Goal: Information Seeking & Learning: Learn about a topic

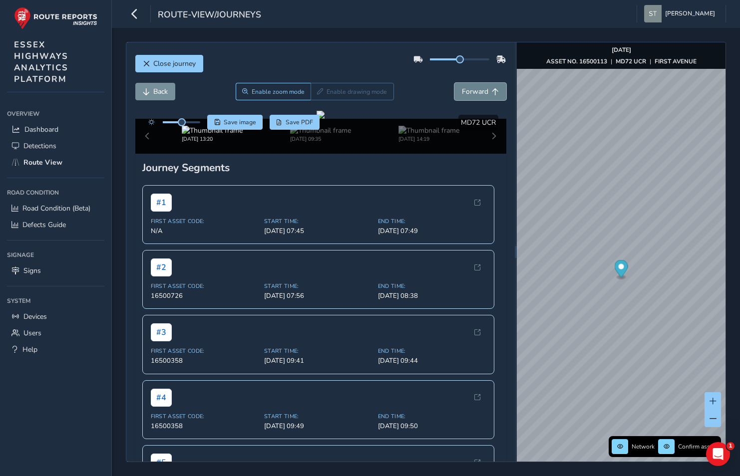
click at [454, 93] on button "Forward" at bounding box center [480, 91] width 52 height 17
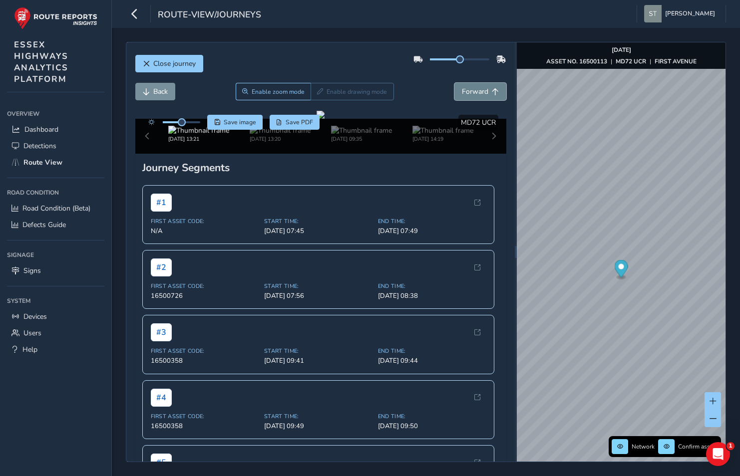
click at [454, 93] on button "Forward" at bounding box center [480, 91] width 52 height 17
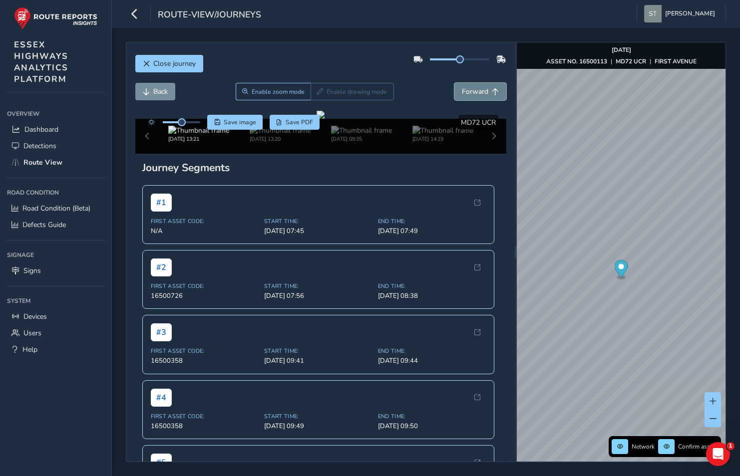
click at [454, 93] on button "Forward" at bounding box center [480, 91] width 52 height 17
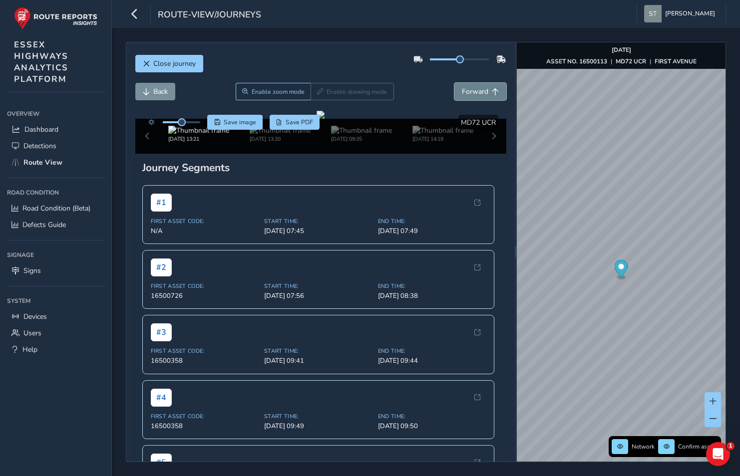
click at [454, 93] on button "Forward" at bounding box center [480, 91] width 52 height 17
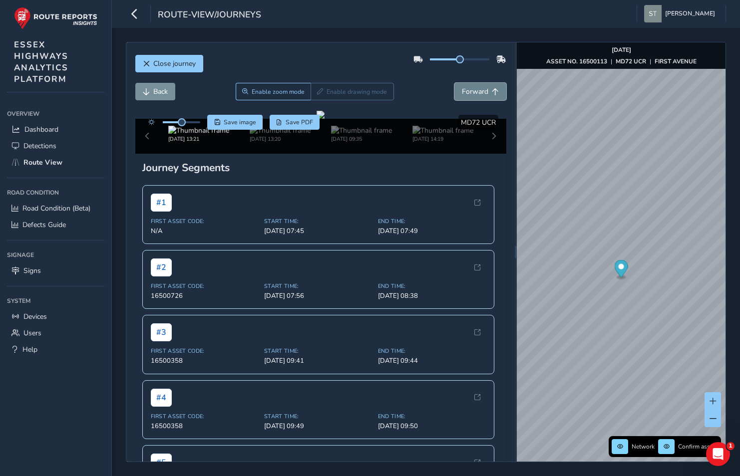
click at [454, 93] on button "Forward" at bounding box center [480, 91] width 52 height 17
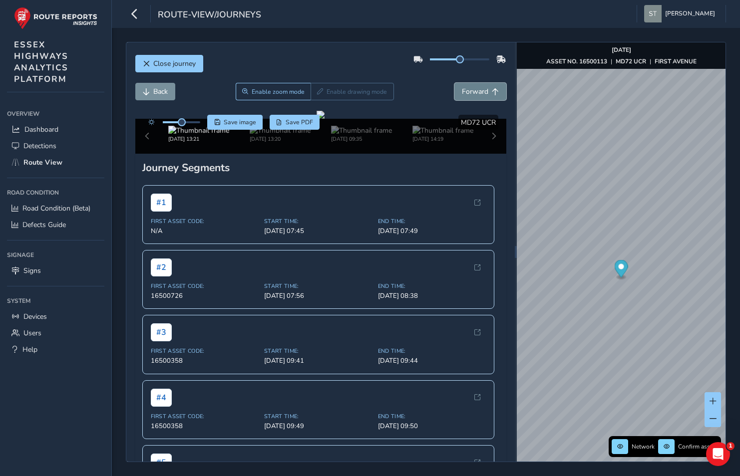
click at [454, 93] on button "Forward" at bounding box center [480, 91] width 52 height 17
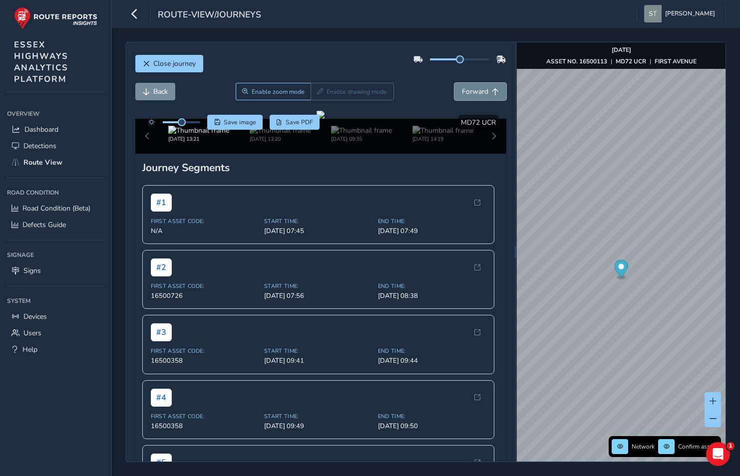
click at [454, 93] on button "Forward" at bounding box center [480, 91] width 52 height 17
click at [148, 92] on span "Back" at bounding box center [146, 91] width 7 height 7
click at [148, 91] on span "Back" at bounding box center [146, 91] width 7 height 7
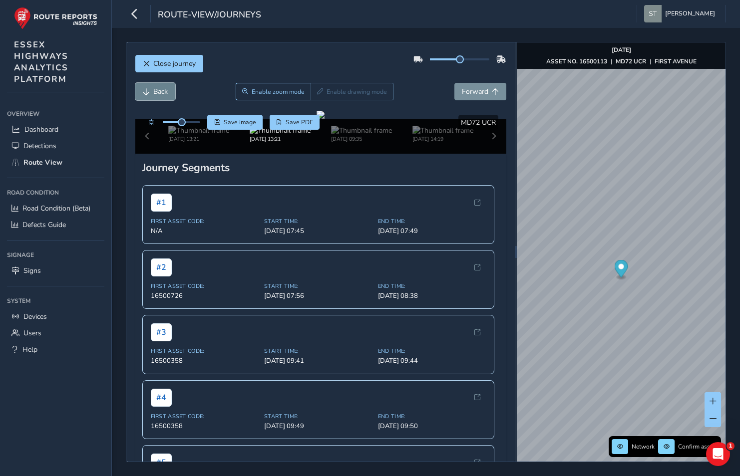
click at [148, 91] on span "Back" at bounding box center [146, 91] width 7 height 7
click at [150, 90] on button "Back" at bounding box center [155, 91] width 40 height 17
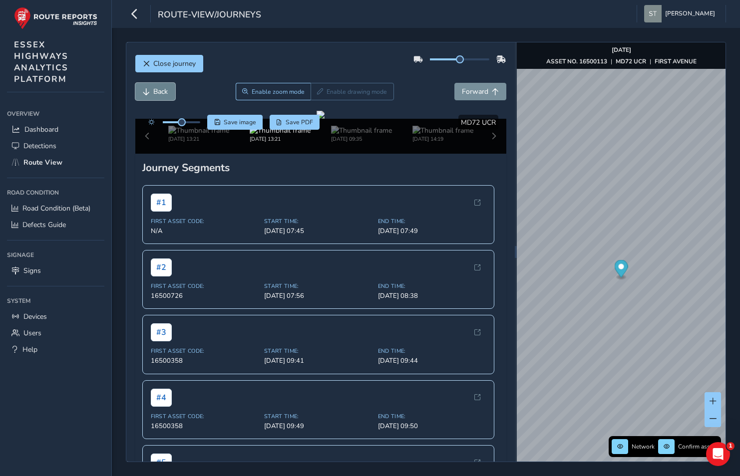
click at [150, 90] on button "Back" at bounding box center [155, 91] width 40 height 17
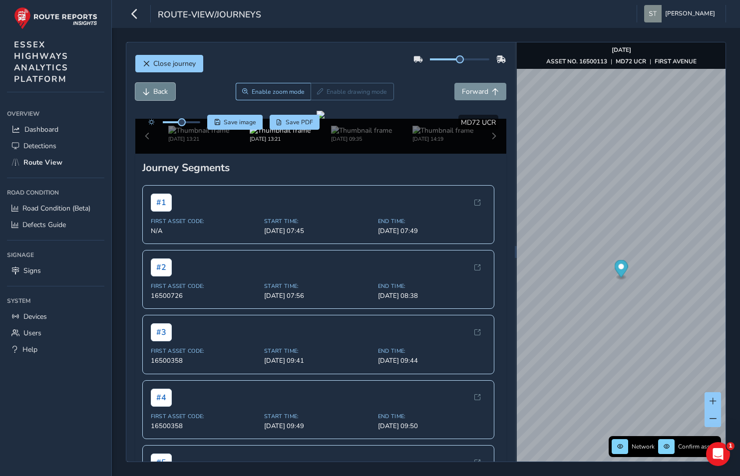
click at [150, 90] on button "Back" at bounding box center [155, 91] width 40 height 17
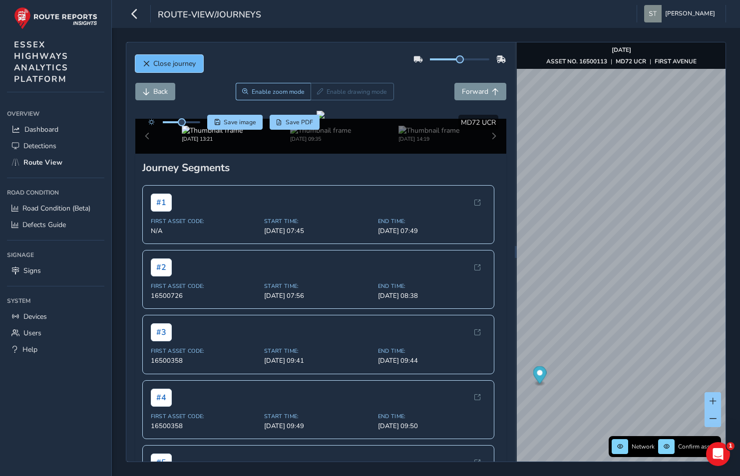
click at [152, 59] on button "Close journey" at bounding box center [169, 63] width 68 height 17
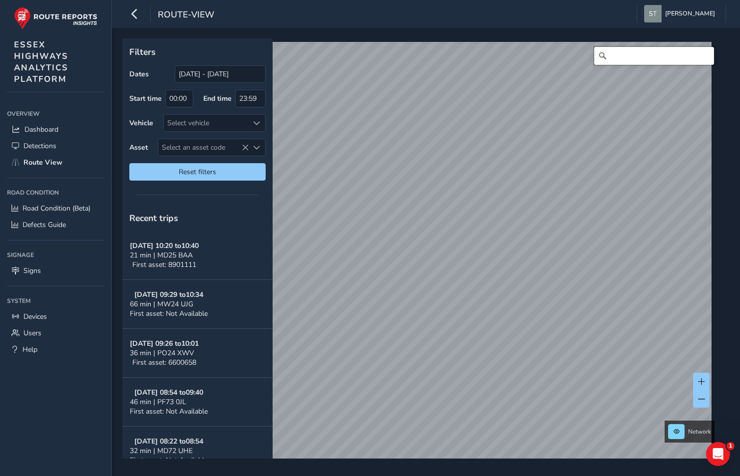
click at [628, 54] on input "Search" at bounding box center [654, 56] width 120 height 18
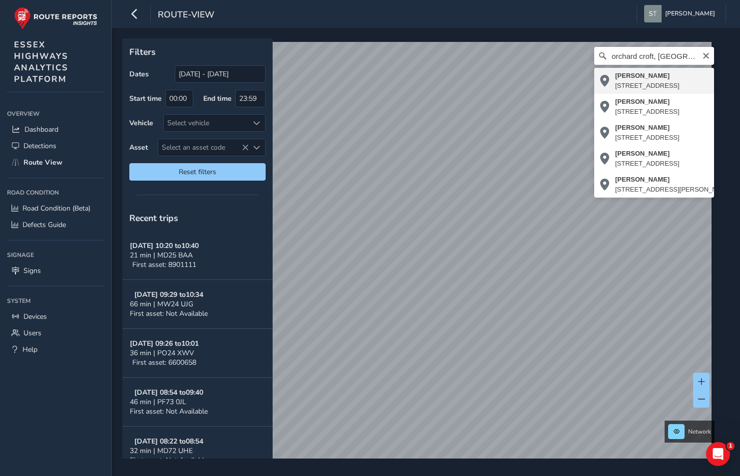
type input "[STREET_ADDRESS]"
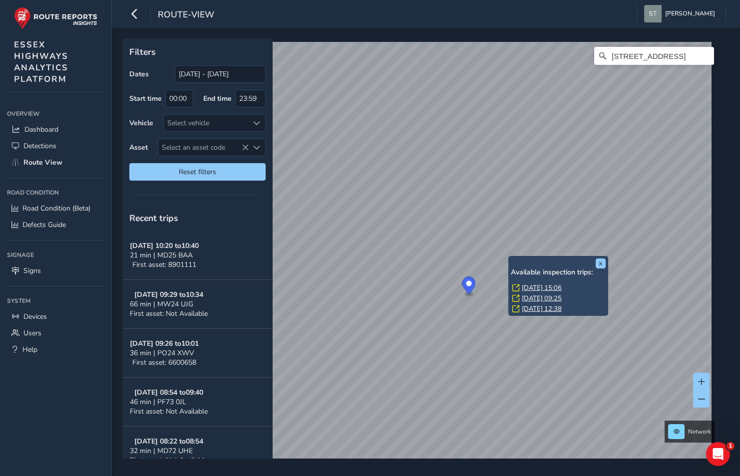
click at [529, 286] on link "[DATE] 15:06" at bounding box center [542, 288] width 40 height 9
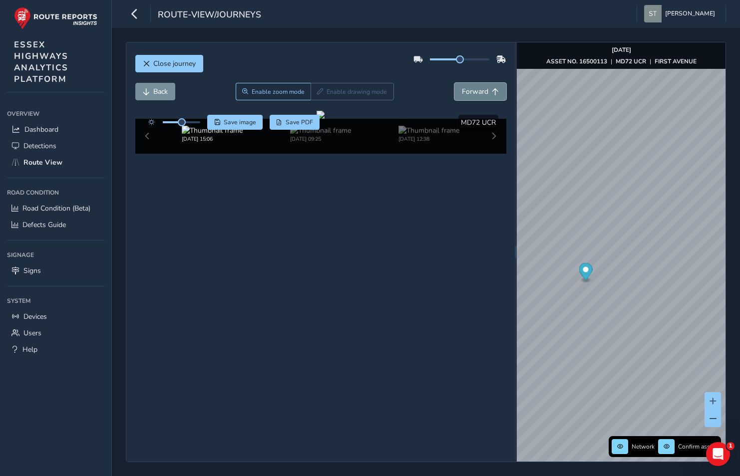
click at [483, 91] on span "Forward" at bounding box center [475, 91] width 26 height 9
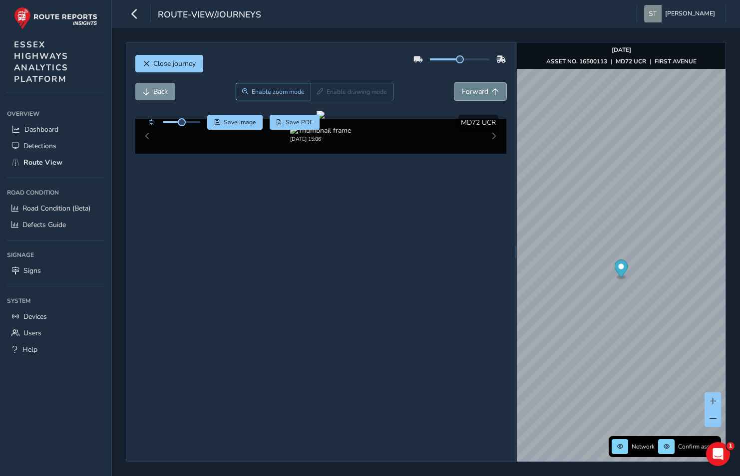
click at [483, 91] on span "Forward" at bounding box center [475, 91] width 26 height 9
